Goal: Task Accomplishment & Management: Use online tool/utility

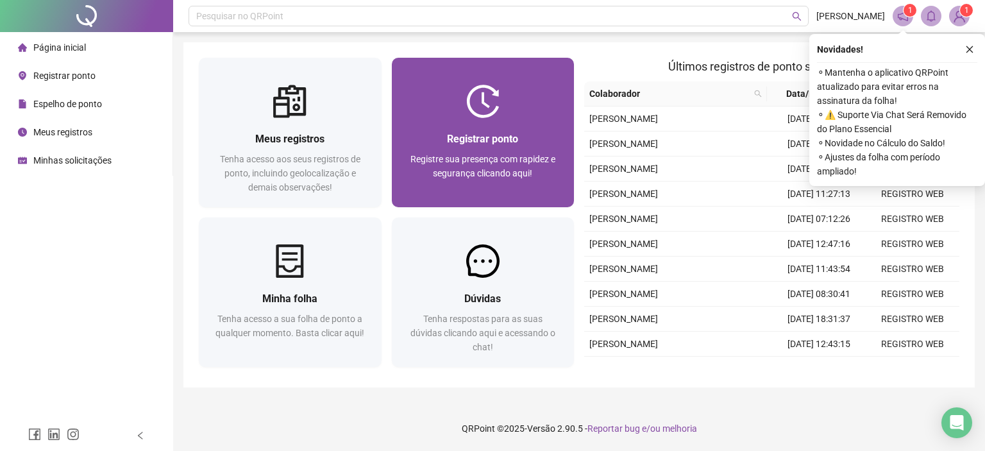
click at [504, 142] on span "Registrar ponto" at bounding box center [482, 139] width 71 height 12
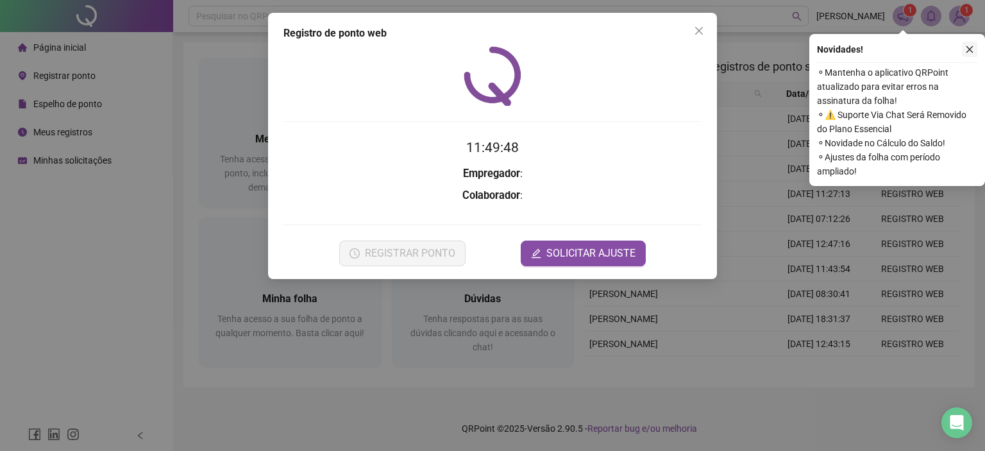
click at [974, 46] on icon "close" at bounding box center [969, 49] width 9 height 9
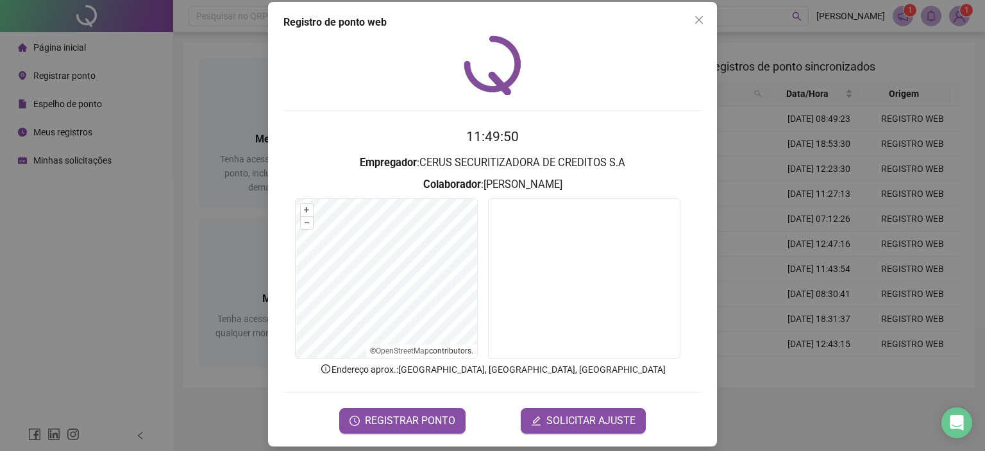
scroll to position [21, 0]
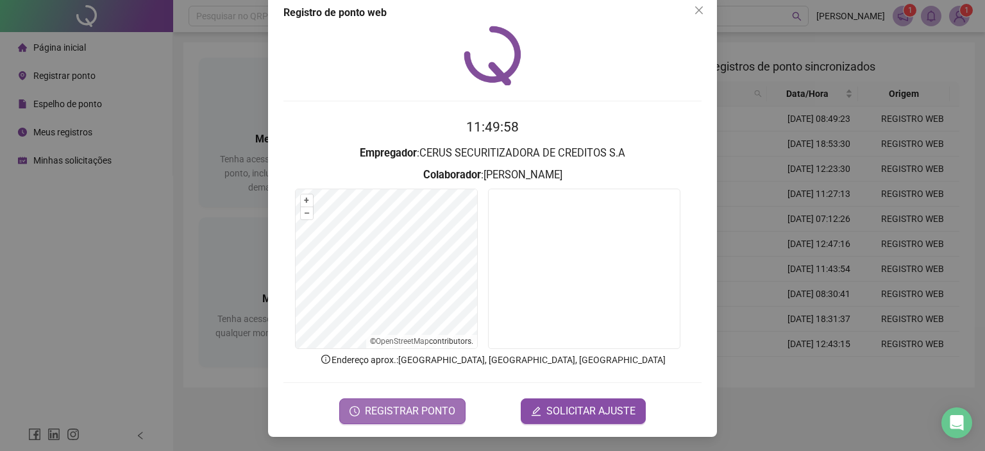
click at [415, 413] on span "REGISTRAR PONTO" at bounding box center [410, 410] width 90 height 15
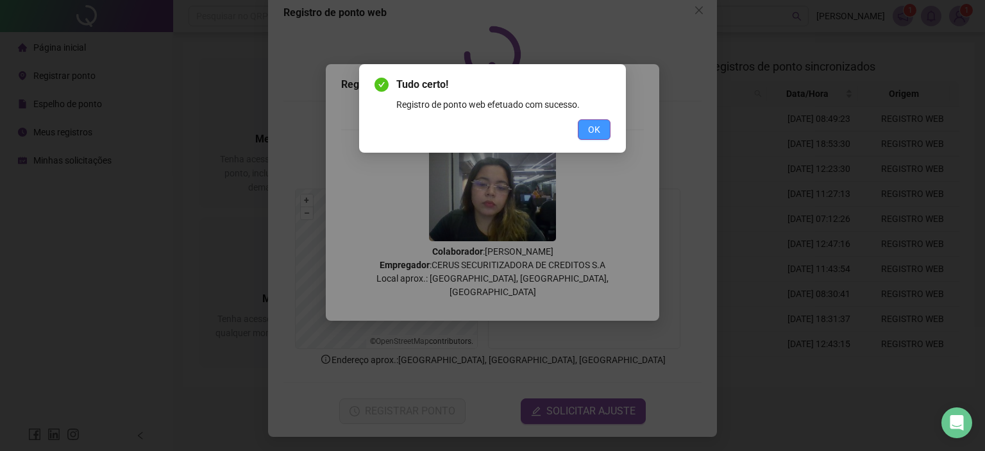
click at [592, 130] on span "OK" at bounding box center [594, 130] width 12 height 14
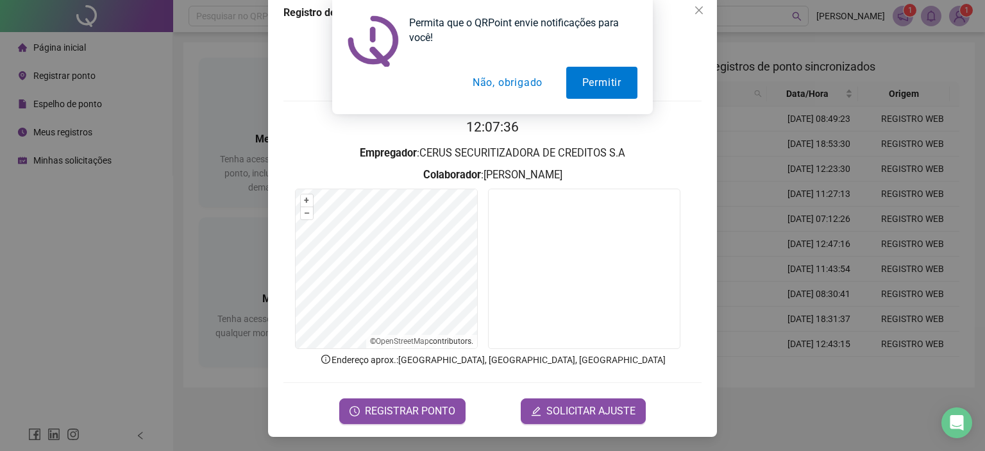
drag, startPoint x: 681, startPoint y: 7, endPoint x: 695, endPoint y: 12, distance: 15.6
click at [684, 9] on div "Permita que o QRPoint envie notificações para você! Permitir Não, obrigado" at bounding box center [492, 57] width 985 height 114
drag, startPoint x: 695, startPoint y: 12, endPoint x: 677, endPoint y: 20, distance: 20.4
click at [695, 11] on div "Permita que o QRPoint envie notificações para você! Permitir Não, obrigado" at bounding box center [492, 57] width 985 height 114
click at [522, 87] on button "Não, obrigado" at bounding box center [508, 83] width 102 height 32
